Goal: Download file/media

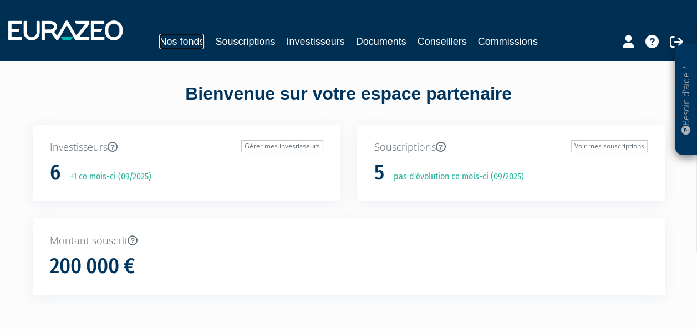
click at [162, 43] on link "Nos fonds" at bounding box center [181, 42] width 45 height 16
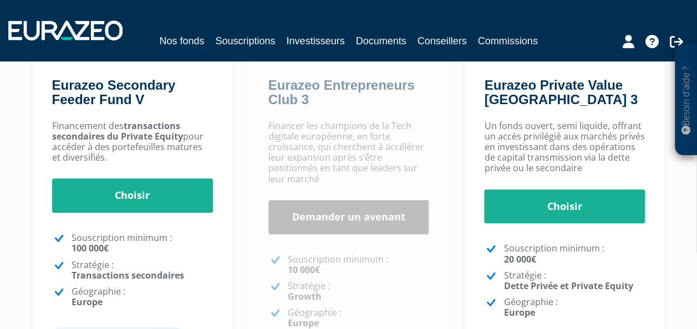
scroll to position [208, 0]
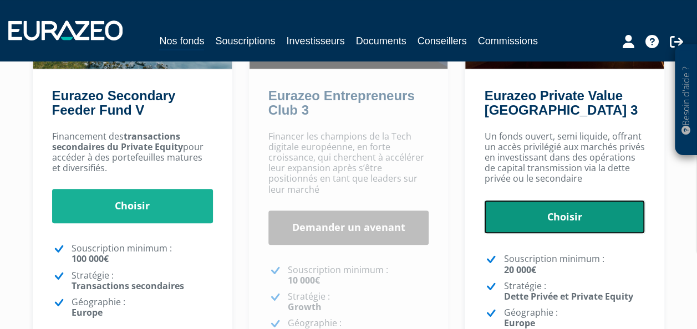
click at [540, 221] on link "Choisir" at bounding box center [564, 217] width 161 height 34
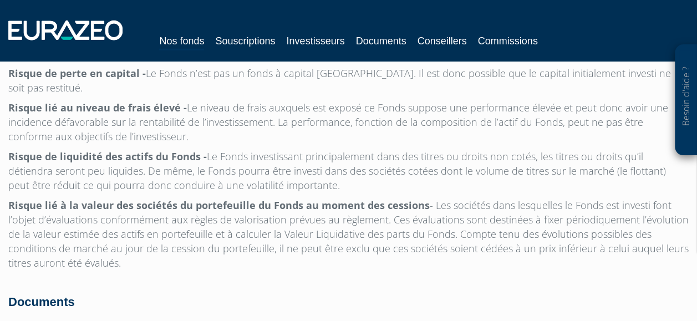
scroll to position [3681, 0]
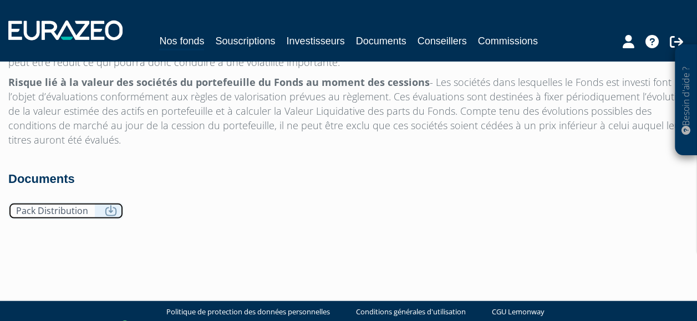
click at [105, 205] on icon at bounding box center [111, 210] width 12 height 11
